Goal: Check status: Check status

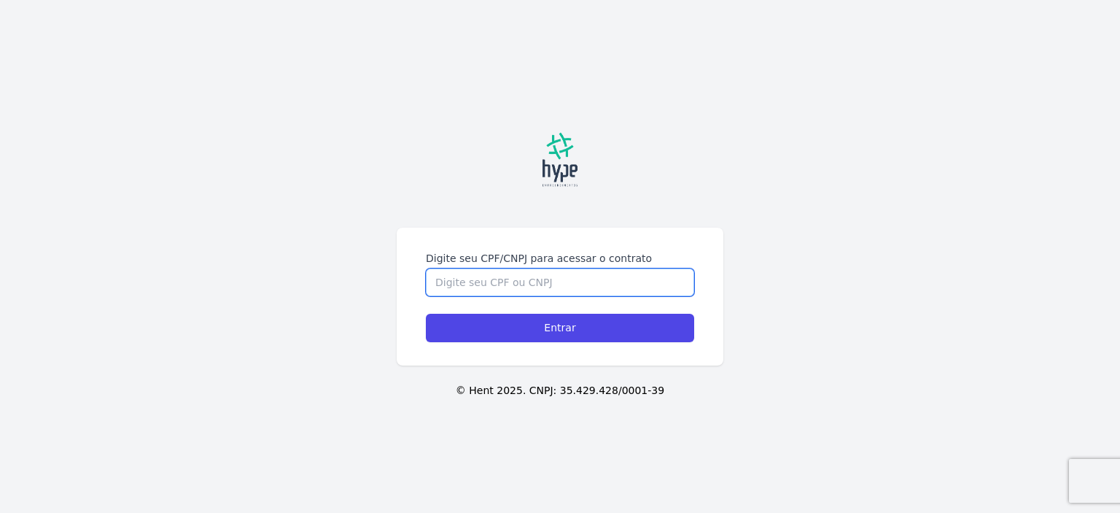
click at [492, 276] on input "Digite seu CPF/CNPJ para acessar o contrato" at bounding box center [560, 282] width 268 height 28
type input "119727230995"
click at [426, 314] on input "Entrar" at bounding box center [560, 328] width 268 height 28
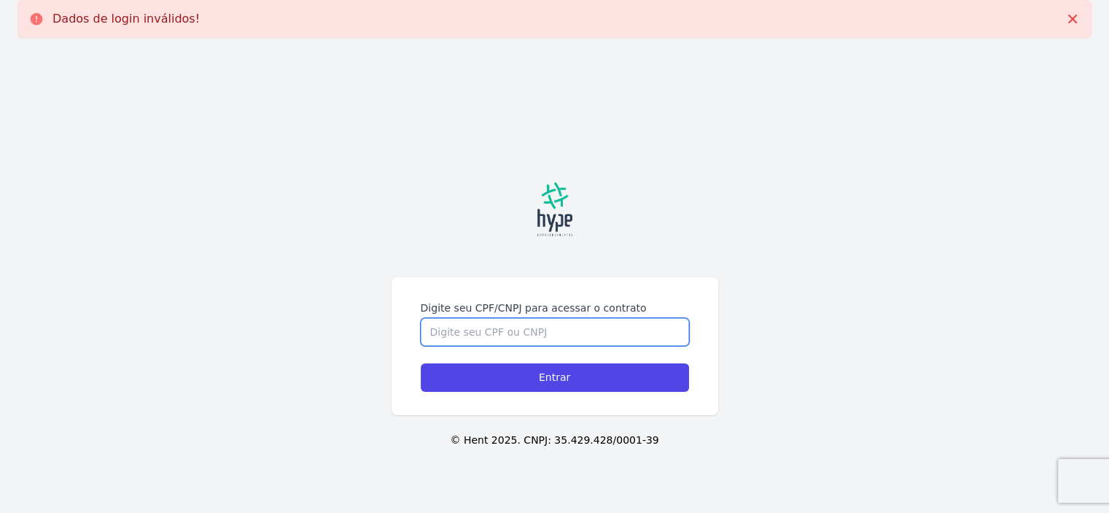
click at [526, 334] on input "Digite seu CPF/CNPJ para acessar o contrato" at bounding box center [555, 332] width 268 height 28
type input "11972723995"
click at [421, 363] on input "Entrar" at bounding box center [555, 377] width 268 height 28
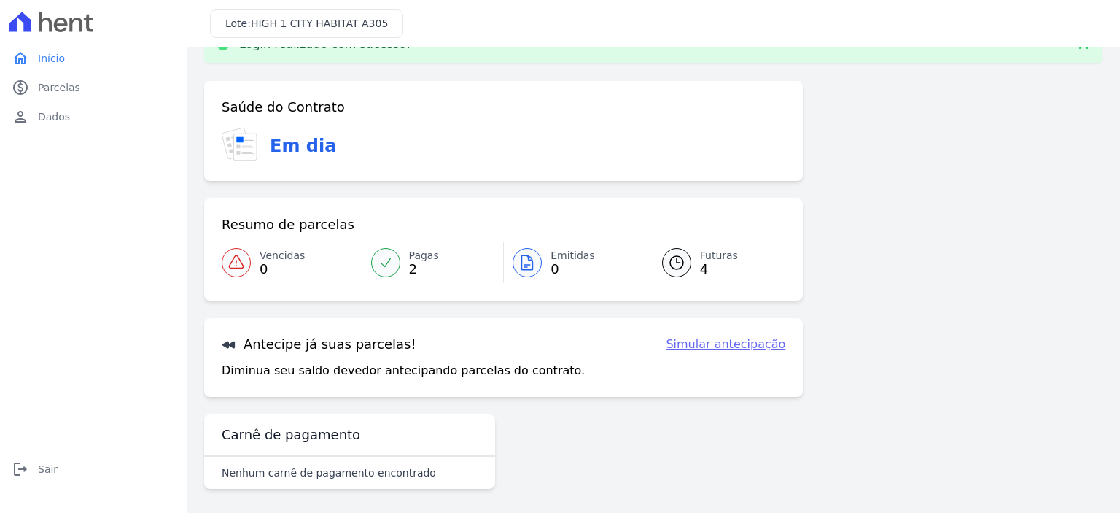
scroll to position [43, 0]
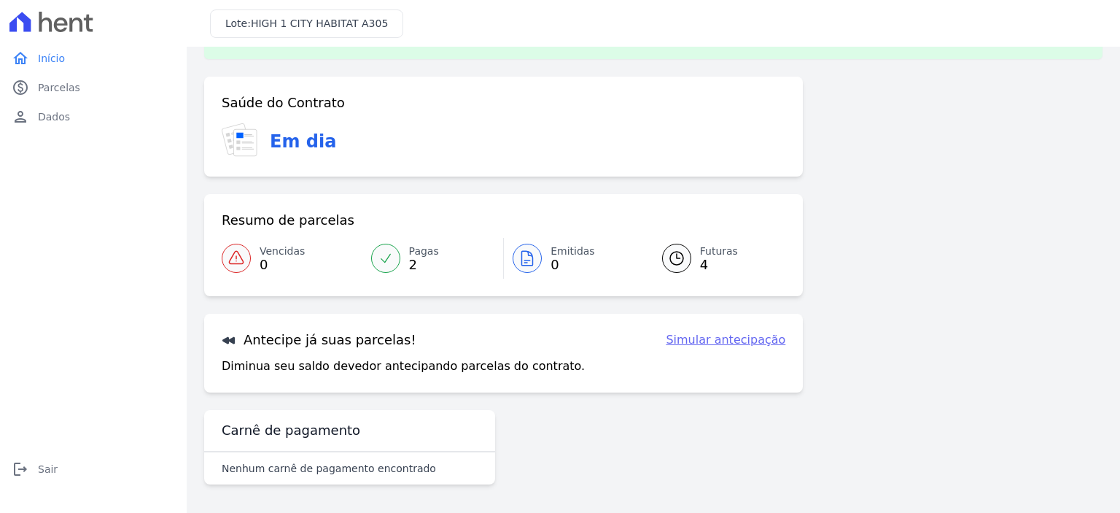
click at [425, 249] on span "Pagas" at bounding box center [424, 251] width 30 height 15
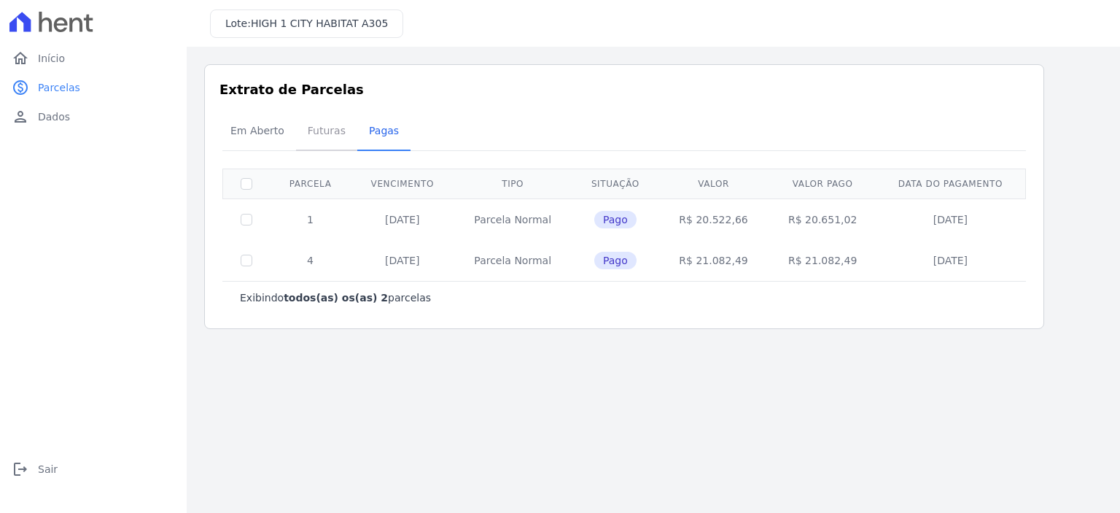
click at [329, 136] on span "Futuras" at bounding box center [326, 130] width 55 height 29
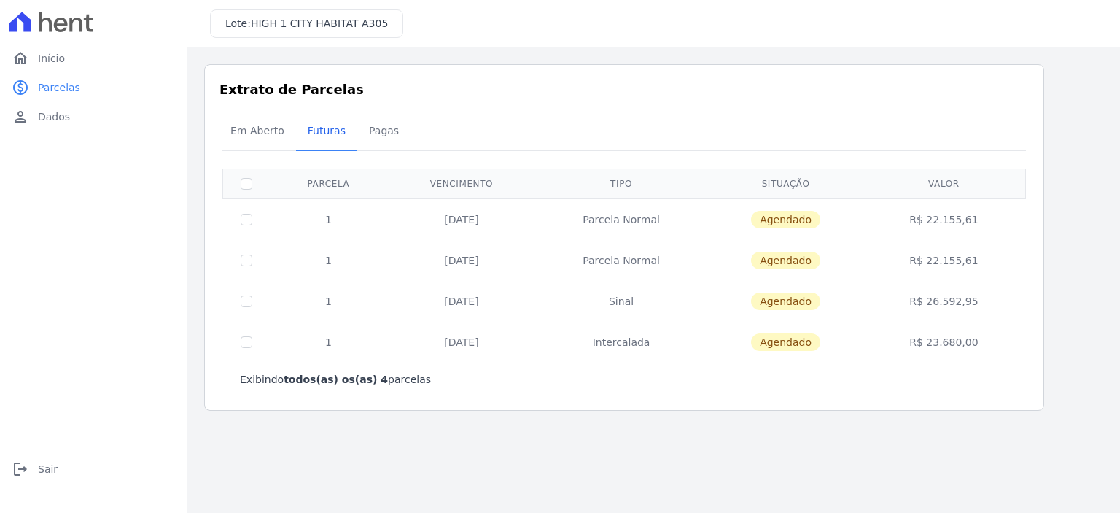
click at [953, 339] on td "R$ 23.680,00" at bounding box center [944, 342] width 158 height 41
click at [953, 340] on td "R$ 23.680,00" at bounding box center [944, 342] width 158 height 41
copy td "23.680,00"
